Goal: Task Accomplishment & Management: Manage account settings

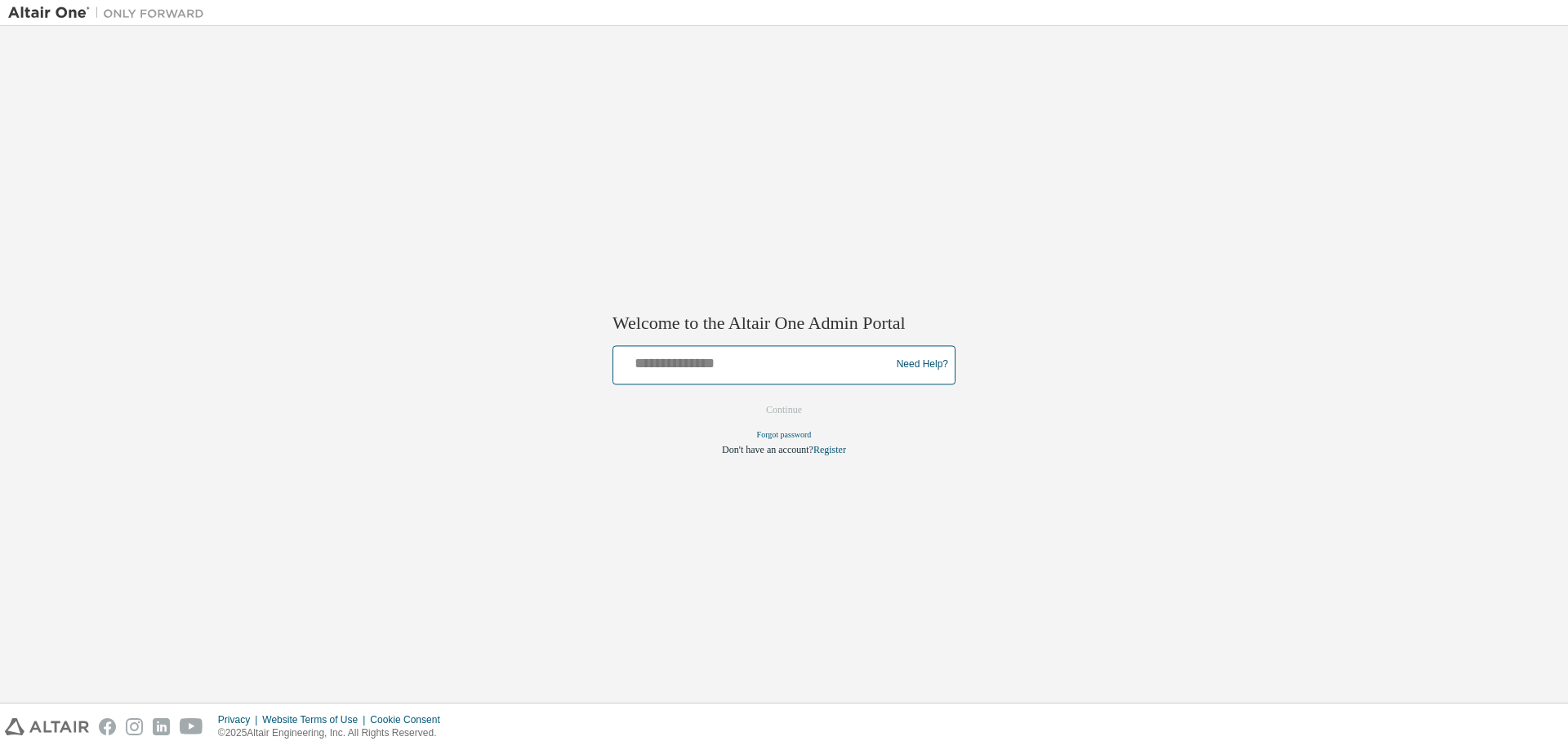
click at [690, 366] on input "text" at bounding box center [754, 361] width 269 height 24
type input "**********"
click at [793, 413] on button "Continue" at bounding box center [784, 409] width 71 height 24
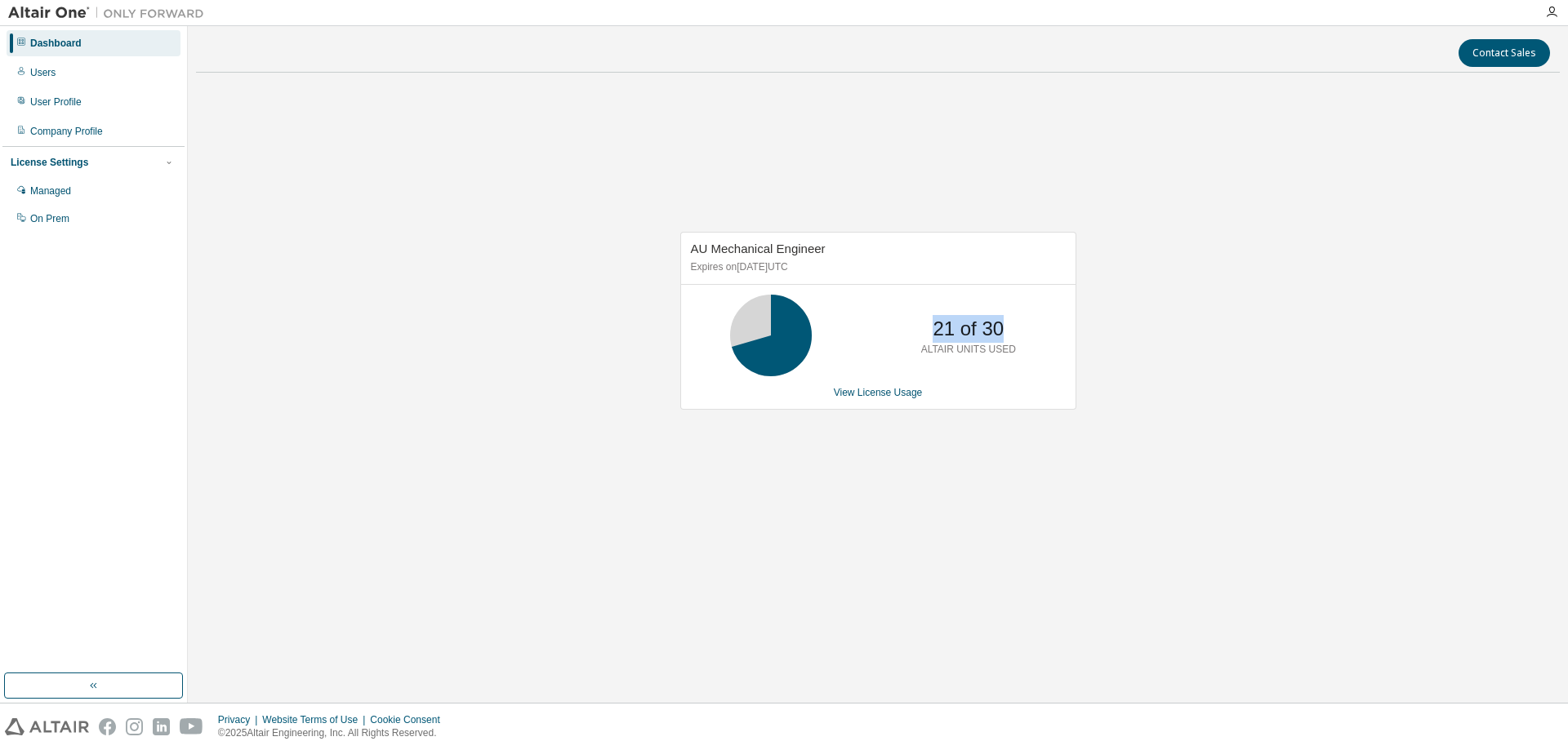
drag, startPoint x: 934, startPoint y: 329, endPoint x: 1019, endPoint y: 328, distance: 85.0
click at [1017, 328] on div "21 of 30 ALTAIR UNITS USED" at bounding box center [968, 335] width 130 height 81
click at [1021, 325] on div "21 of 30 ALTAIR UNITS USED" at bounding box center [968, 335] width 130 height 81
click at [953, 327] on p "21 of 30" at bounding box center [968, 329] width 71 height 28
click at [24, 12] on img at bounding box center [110, 12] width 204 height 16
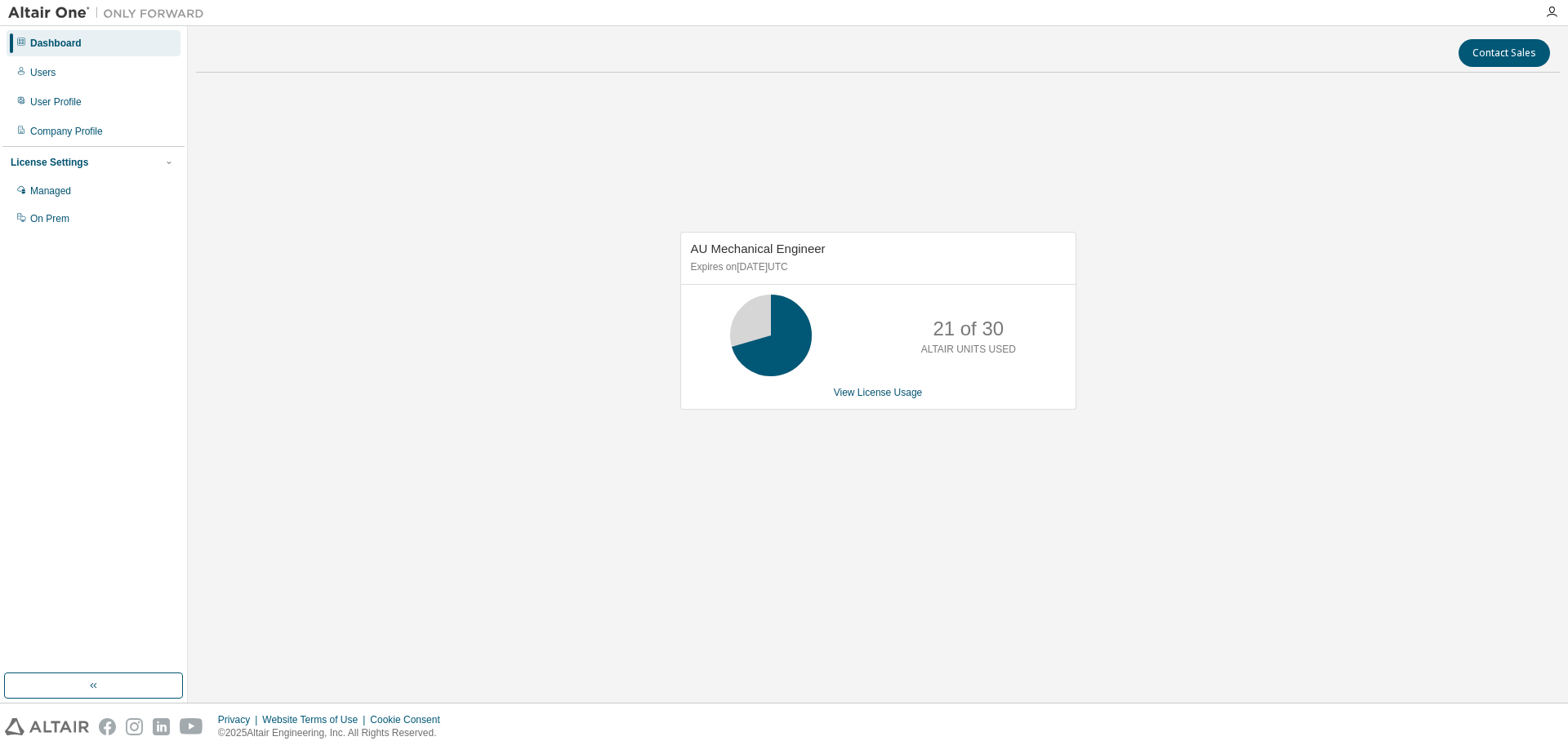
click at [52, 10] on img at bounding box center [110, 12] width 204 height 16
click at [51, 10] on img at bounding box center [110, 12] width 204 height 16
click at [39, 12] on img at bounding box center [110, 12] width 204 height 16
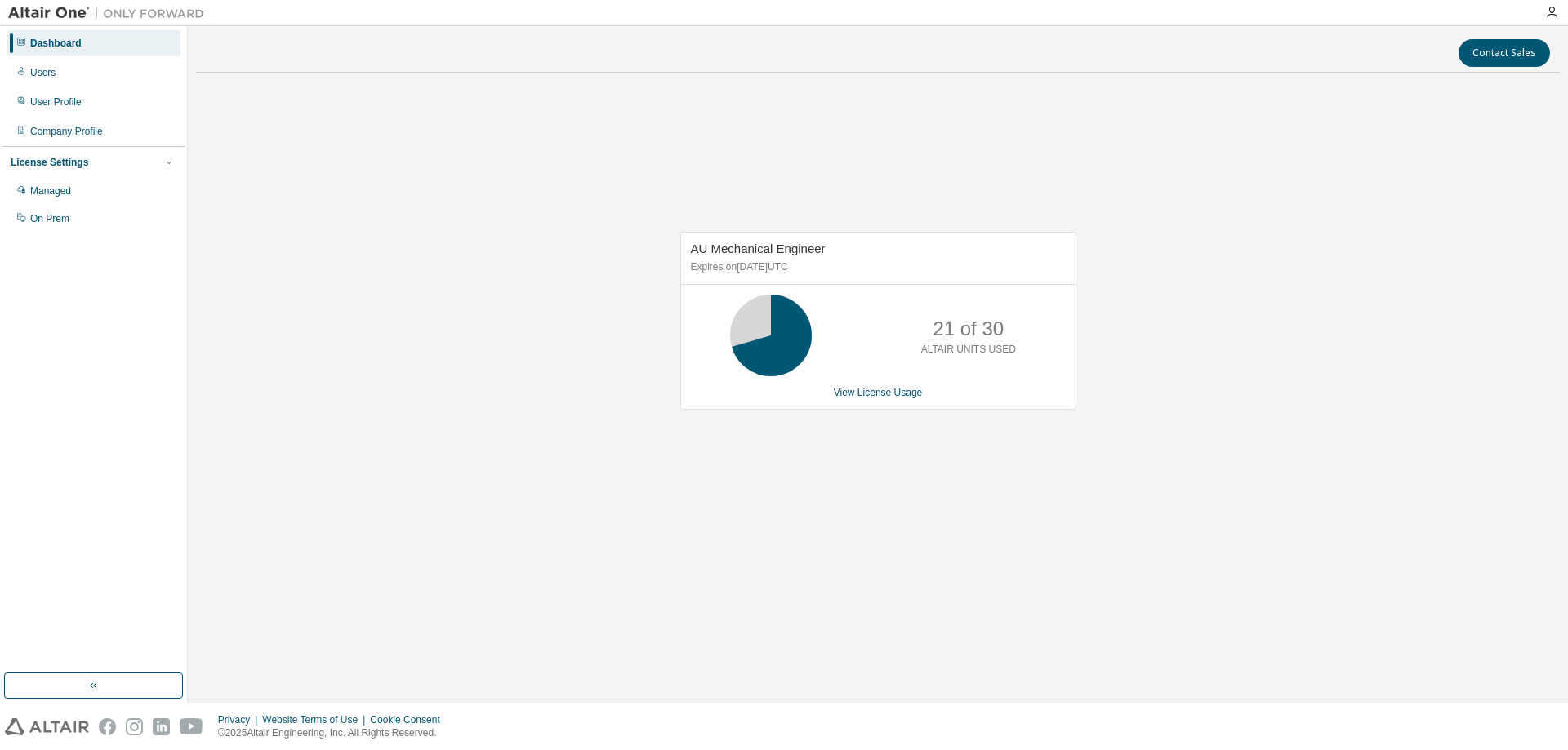
click at [55, 725] on img at bounding box center [46, 727] width 84 height 17
